Goal: Task Accomplishment & Management: Manage account settings

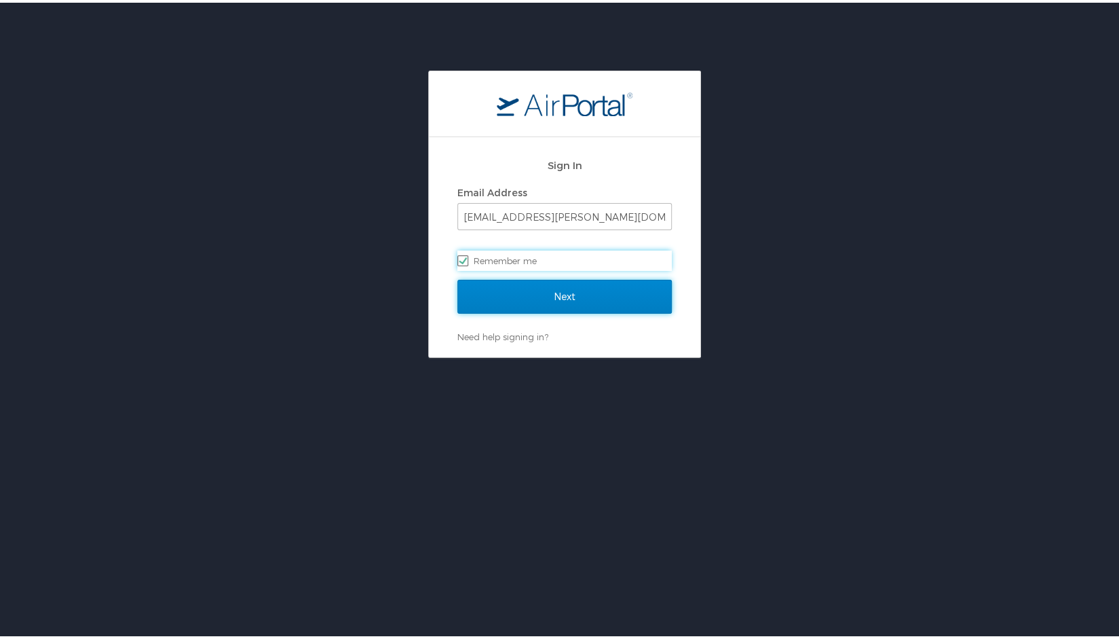
click at [536, 284] on input "Next" at bounding box center [564, 294] width 214 height 34
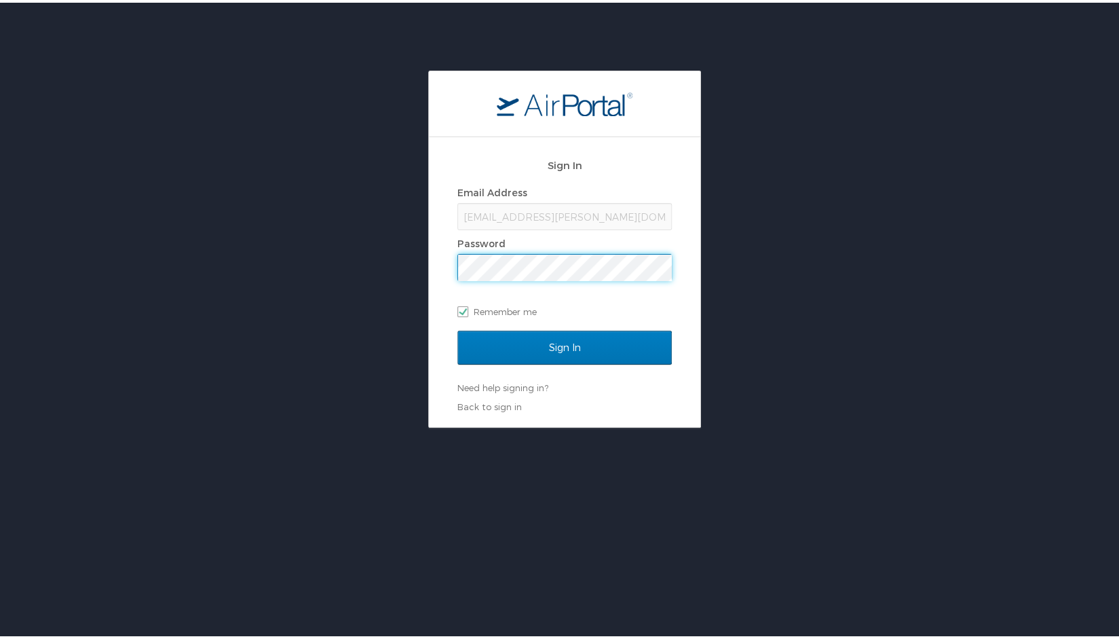
click at [457, 328] on input "Sign In" at bounding box center [564, 345] width 214 height 34
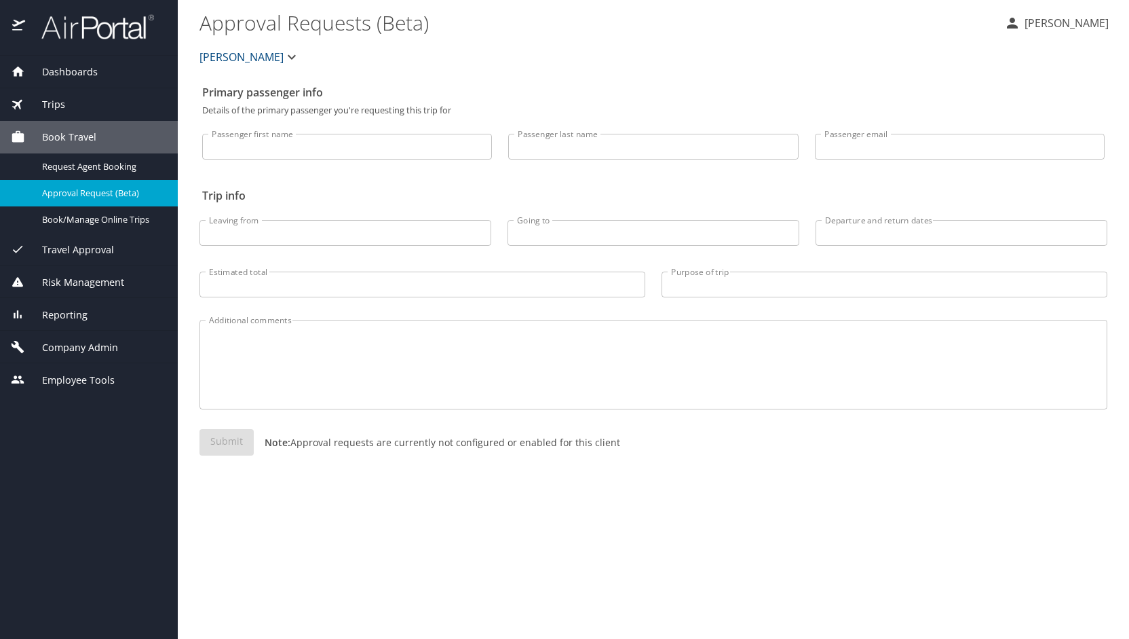
click at [77, 361] on div "Company Admin" at bounding box center [89, 347] width 178 height 33
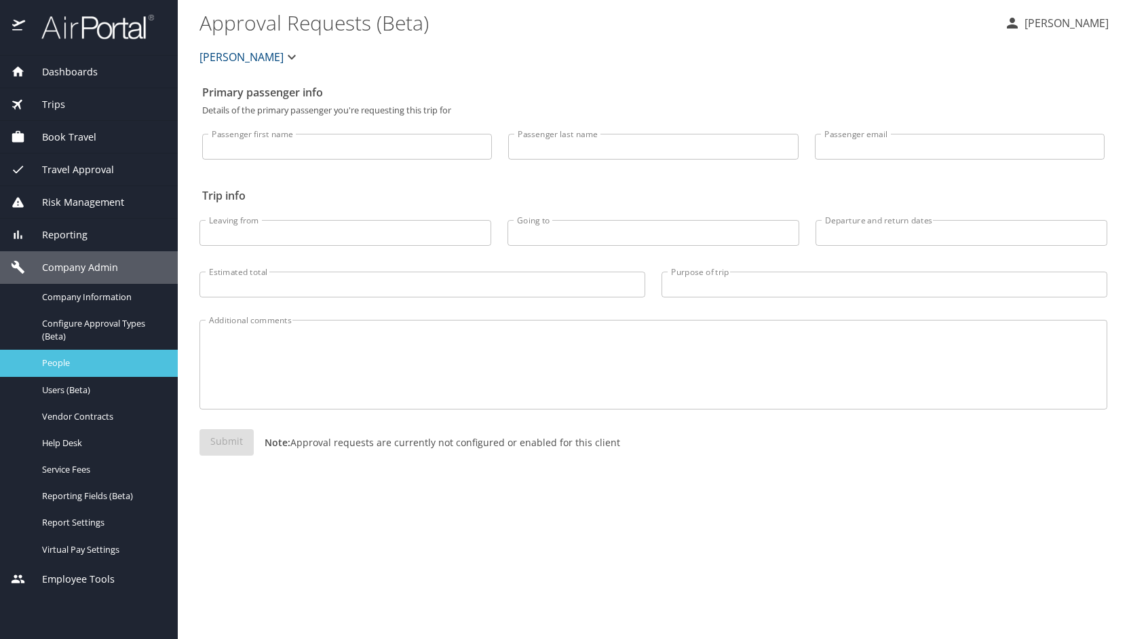
click at [77, 361] on span "People" at bounding box center [101, 362] width 119 height 13
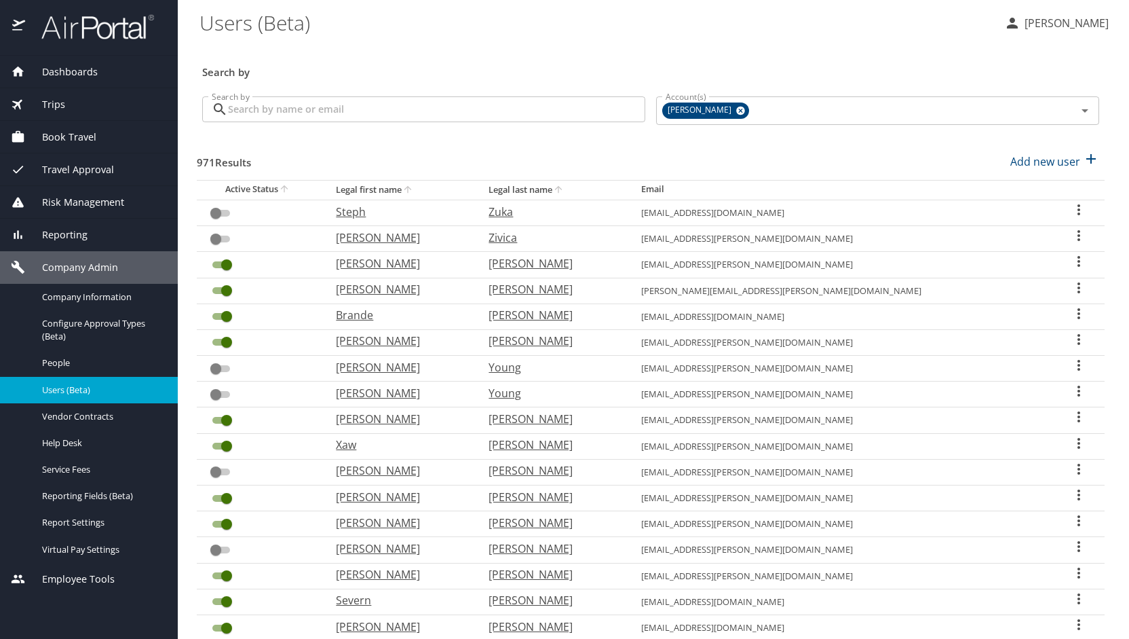
click at [315, 115] on input "Search by" at bounding box center [436, 109] width 417 height 26
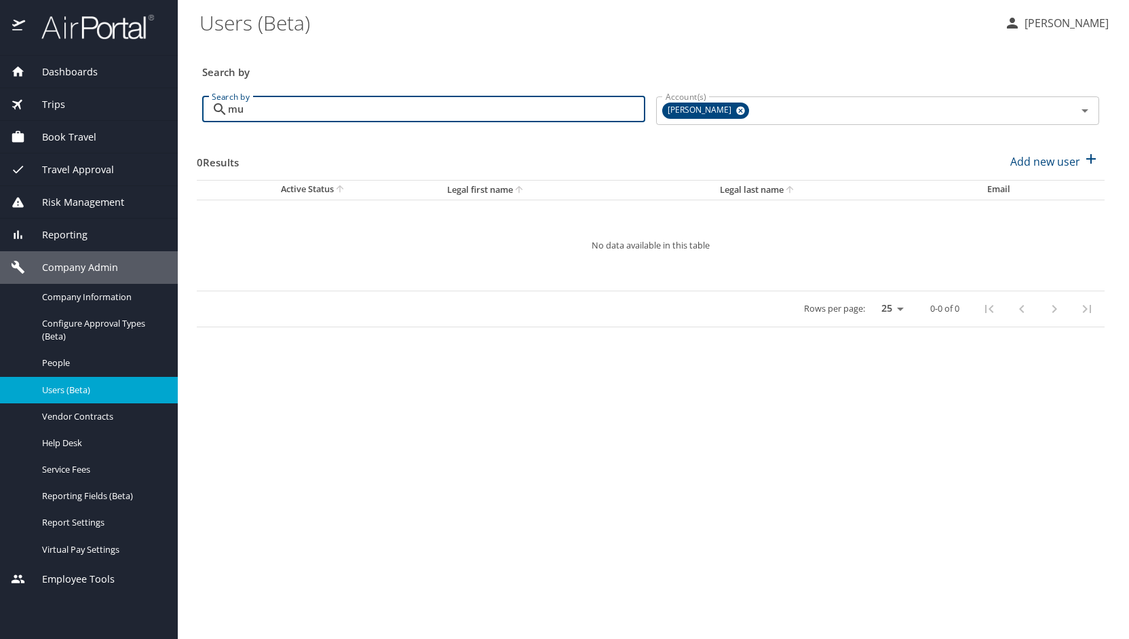
type input "m"
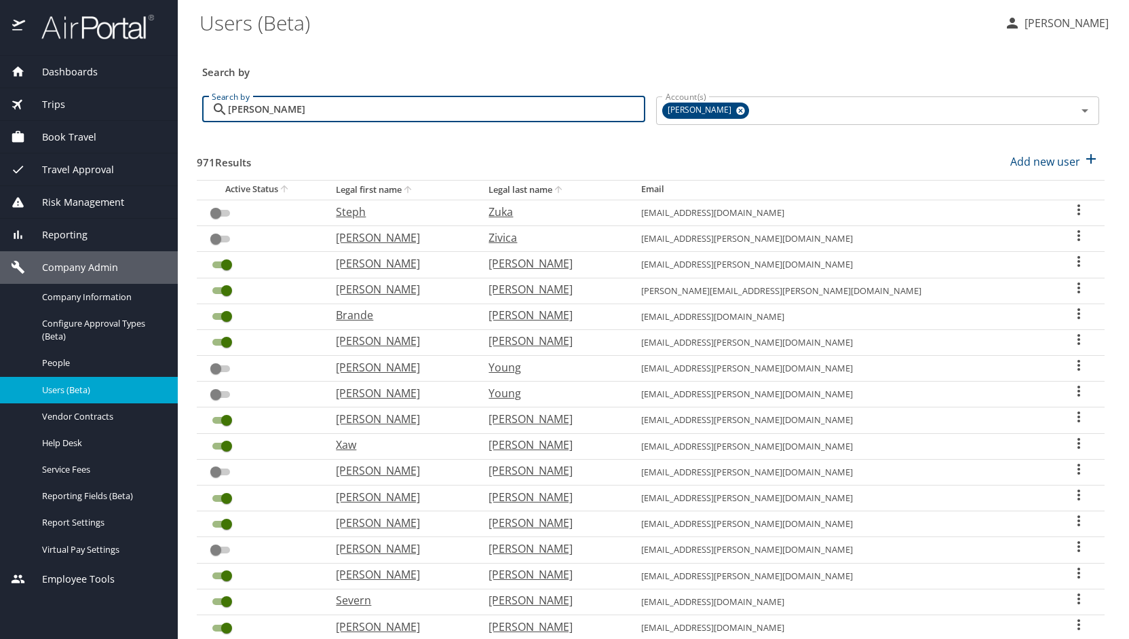
type input "joseph"
checkbox input "true"
checkbox input "false"
